Goal: Transaction & Acquisition: Subscribe to service/newsletter

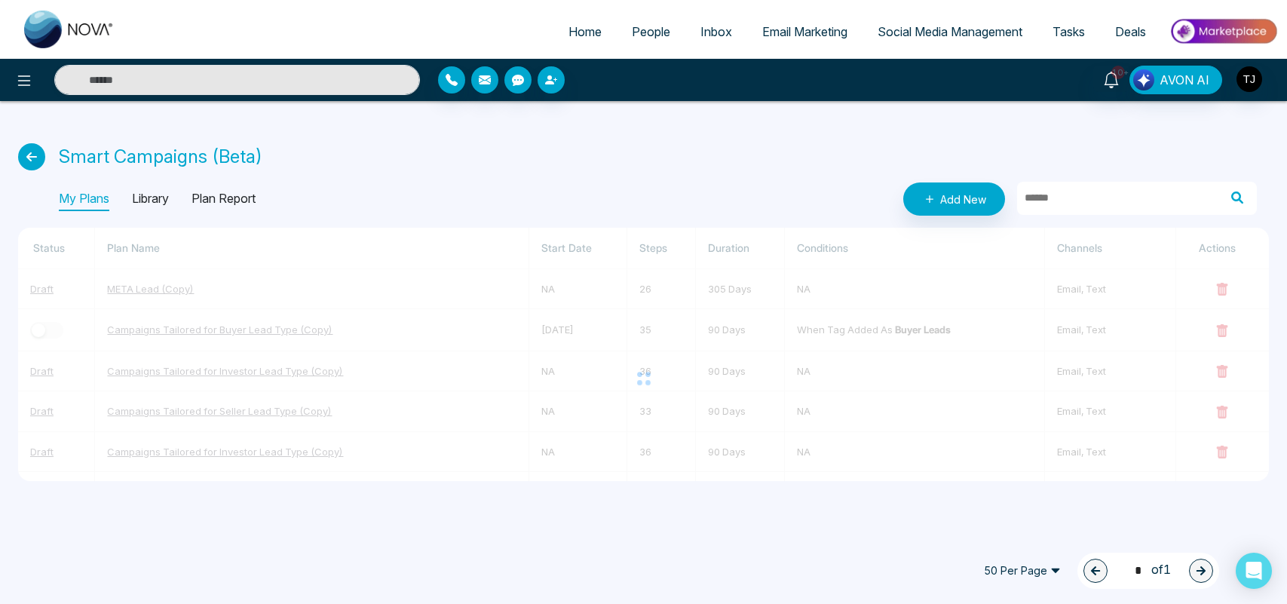
click at [819, 23] on link "Email Marketing" at bounding box center [804, 31] width 115 height 29
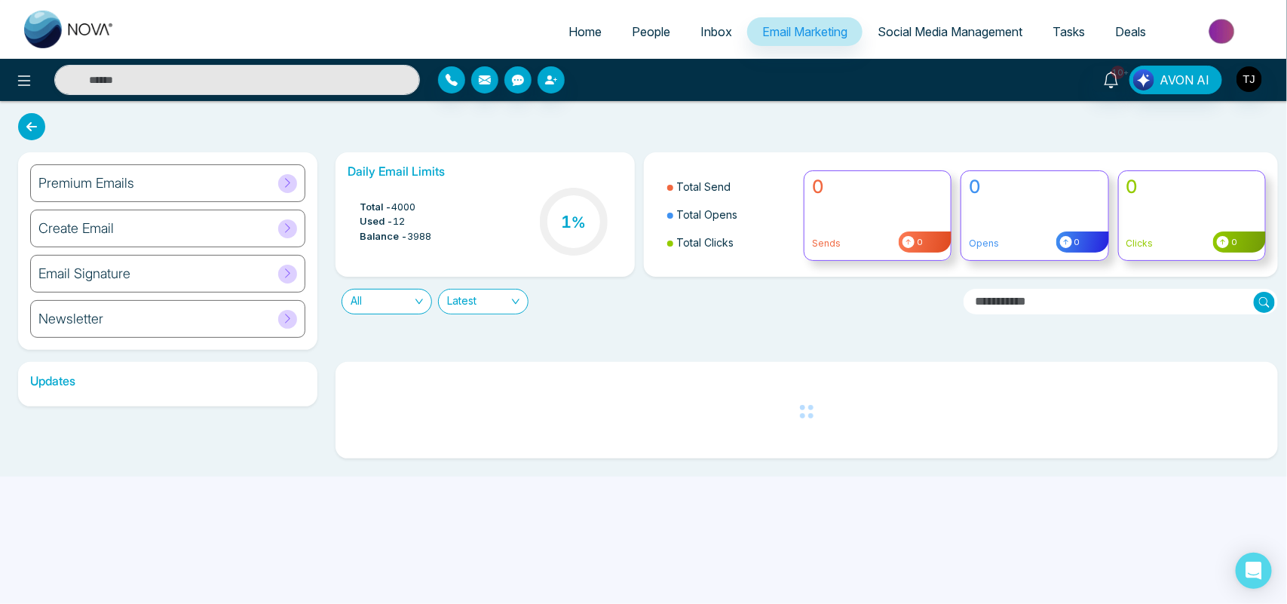
click at [232, 177] on div "Premium Emails" at bounding box center [167, 183] width 275 height 38
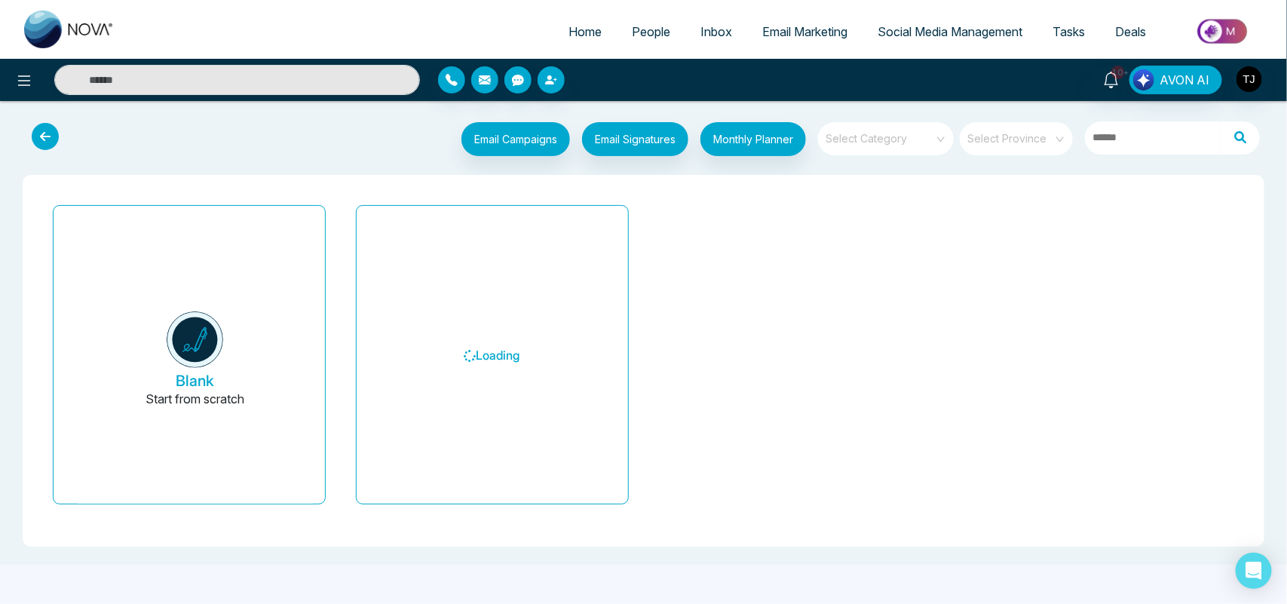
click at [999, 142] on input "search" at bounding box center [1011, 133] width 86 height 23
